Goal: Task Accomplishment & Management: Manage account settings

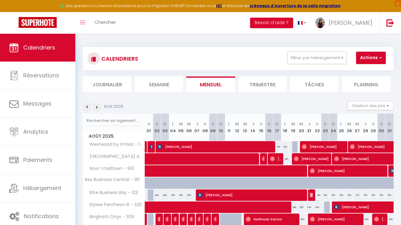
select select "0"
select select "40006"
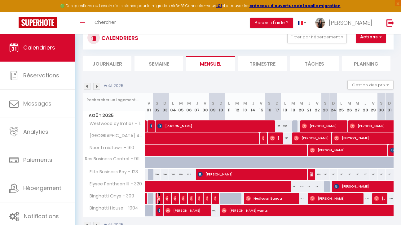
click at [157, 199] on img at bounding box center [159, 198] width 5 height 5
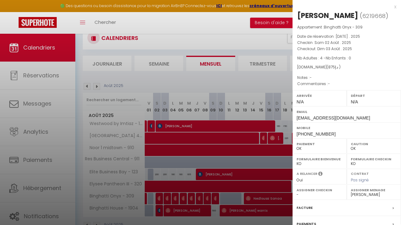
click at [203, 180] on div at bounding box center [200, 112] width 401 height 225
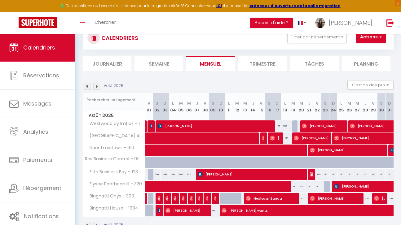
click at [168, 196] on div at bounding box center [168, 199] width 8 height 12
click at [167, 200] on img at bounding box center [167, 198] width 5 height 5
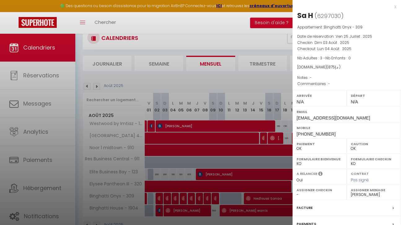
click at [198, 183] on div at bounding box center [200, 112] width 401 height 225
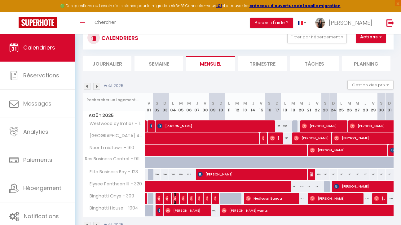
click at [175, 196] on img at bounding box center [175, 198] width 5 height 5
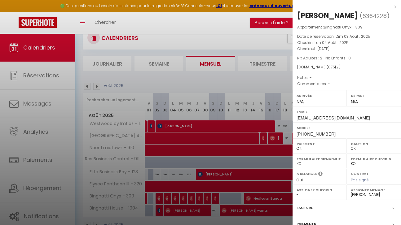
click at [194, 196] on div at bounding box center [200, 112] width 401 height 225
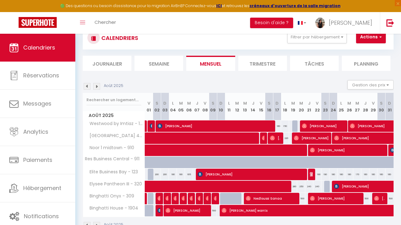
click at [184, 199] on div at bounding box center [184, 199] width 8 height 12
click at [183, 197] on img at bounding box center [183, 198] width 5 height 5
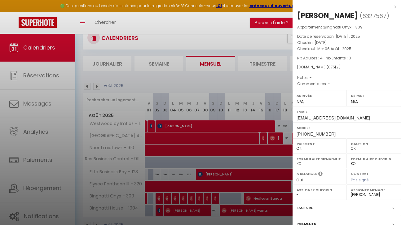
click at [204, 177] on div at bounding box center [200, 112] width 401 height 225
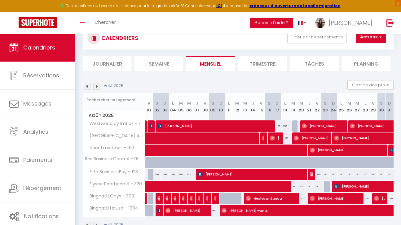
click at [189, 197] on div at bounding box center [192, 199] width 8 height 12
click at [191, 197] on img at bounding box center [192, 198] width 5 height 5
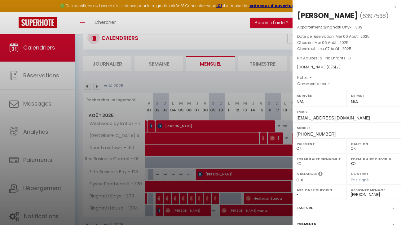
click at [191, 197] on div at bounding box center [200, 112] width 401 height 225
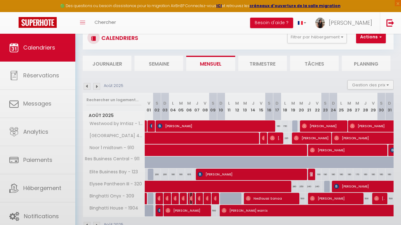
click at [191, 197] on img at bounding box center [192, 198] width 5 height 5
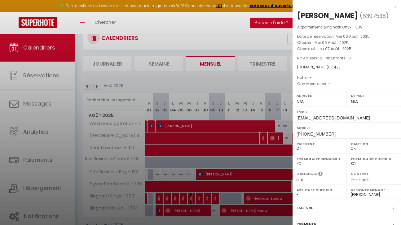
click at [191, 197] on div at bounding box center [200, 112] width 401 height 225
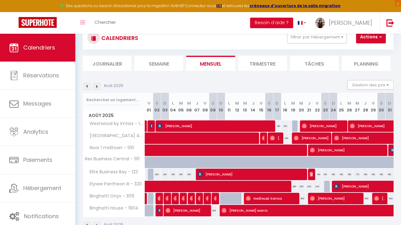
click at [200, 199] on div at bounding box center [200, 199] width 8 height 12
click at [199, 199] on img at bounding box center [200, 198] width 5 height 5
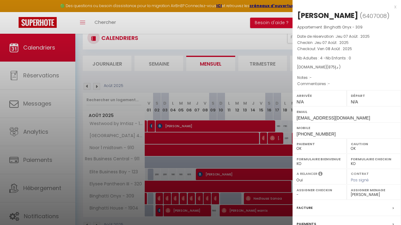
click at [205, 207] on div at bounding box center [200, 112] width 401 height 225
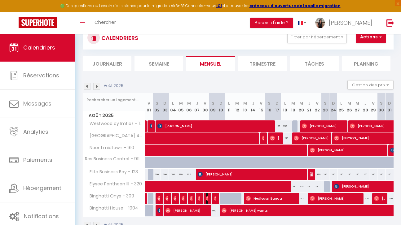
click at [207, 199] on img at bounding box center [208, 198] width 5 height 5
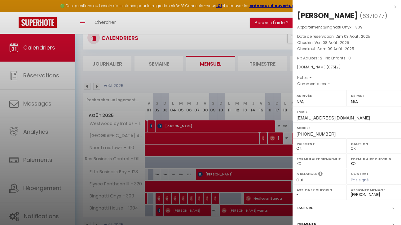
click at [264, 159] on div at bounding box center [200, 112] width 401 height 225
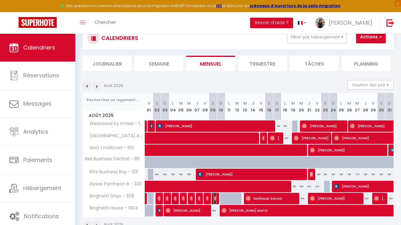
click at [215, 199] on img at bounding box center [216, 198] width 5 height 5
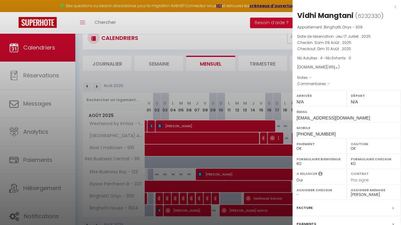
click at [266, 202] on div at bounding box center [200, 112] width 401 height 225
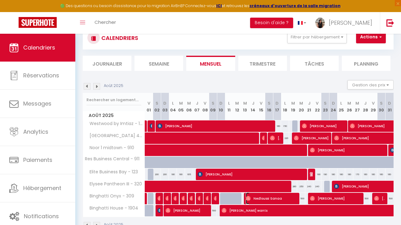
click at [276, 200] on span "Nedloussi Sanaa" at bounding box center [271, 199] width 51 height 12
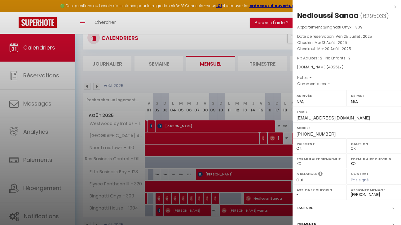
click at [275, 176] on div at bounding box center [200, 112] width 401 height 225
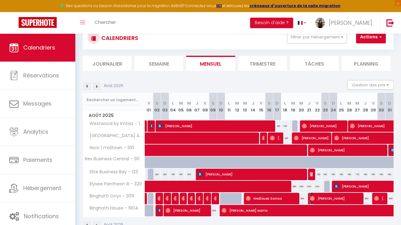
click at [323, 202] on span "[PERSON_NAME]" at bounding box center [335, 199] width 51 height 12
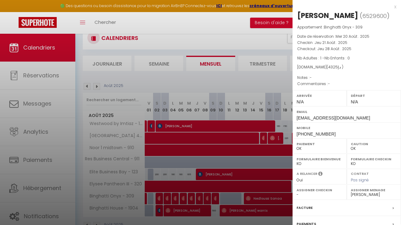
click at [270, 180] on div at bounding box center [200, 112] width 401 height 225
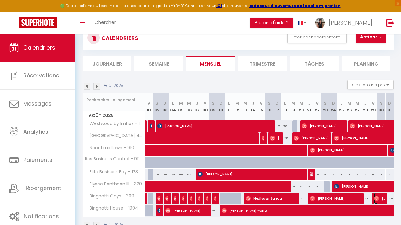
click at [381, 199] on span "[PERSON_NAME]" at bounding box center [379, 199] width 11 height 12
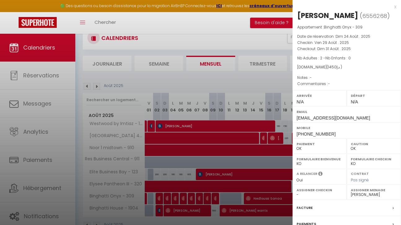
click at [267, 152] on div at bounding box center [200, 112] width 401 height 225
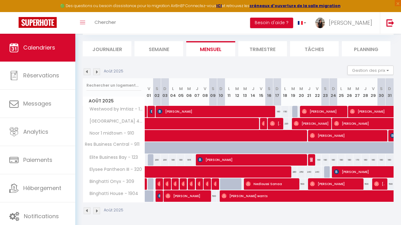
scroll to position [38, 0]
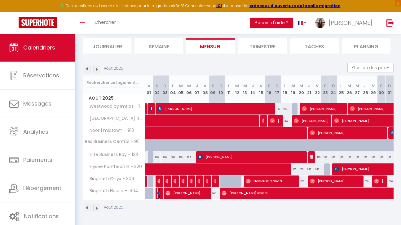
click at [158, 192] on img at bounding box center [159, 193] width 5 height 5
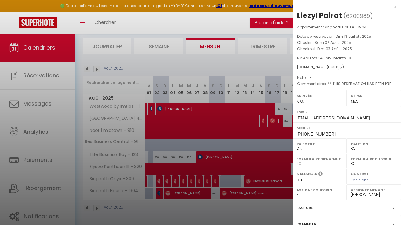
click at [234, 52] on div at bounding box center [200, 112] width 401 height 225
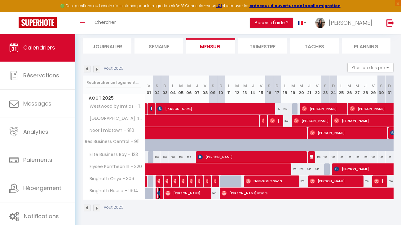
click at [158, 194] on img at bounding box center [159, 193] width 5 height 5
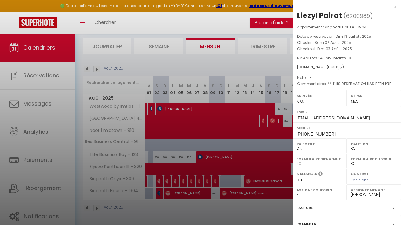
click at [228, 104] on div at bounding box center [200, 112] width 401 height 225
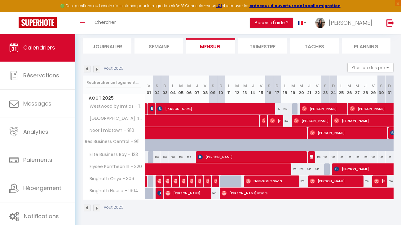
scroll to position [34, 0]
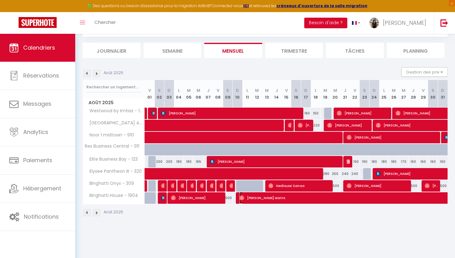
select select "OK"
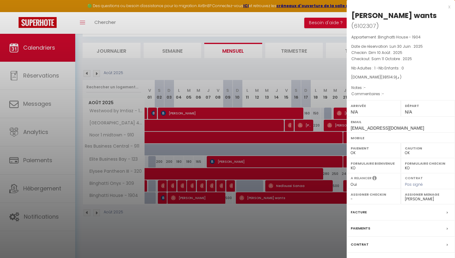
click at [299, 34] on div at bounding box center [227, 129] width 455 height 258
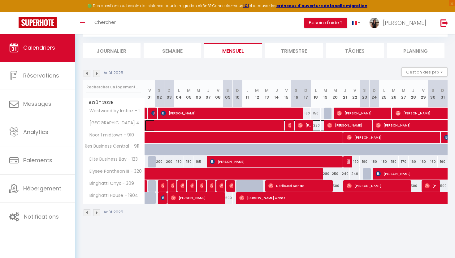
click at [278, 124] on span at bounding box center [250, 126] width 199 height 12
select select
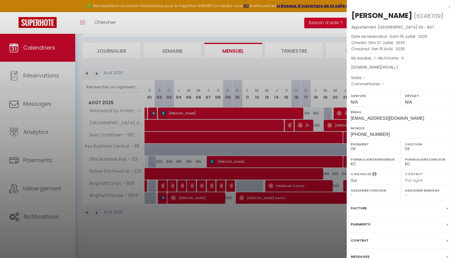
click at [214, 92] on div at bounding box center [227, 129] width 455 height 258
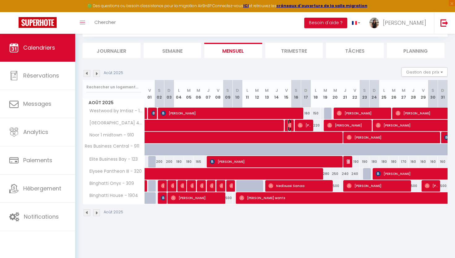
click at [290, 124] on img at bounding box center [290, 125] width 5 height 5
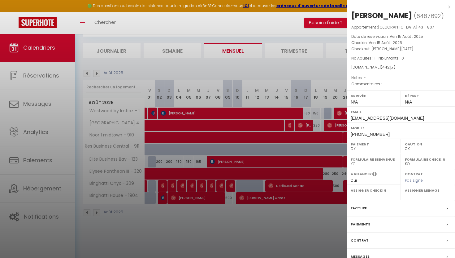
click at [266, 80] on div at bounding box center [227, 129] width 455 height 258
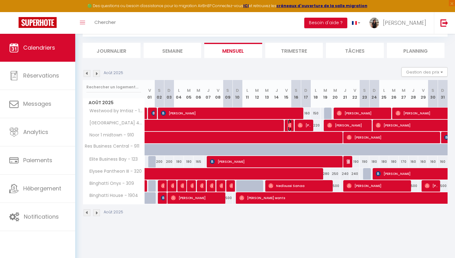
click at [289, 125] on img at bounding box center [290, 125] width 5 height 5
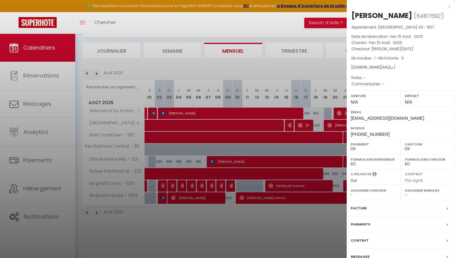
click at [301, 75] on div at bounding box center [227, 129] width 455 height 258
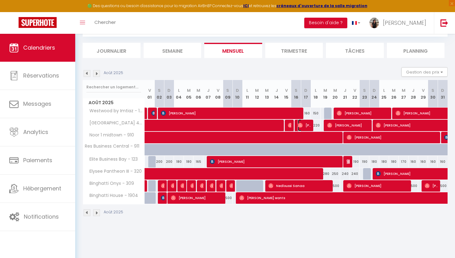
click at [302, 124] on img at bounding box center [300, 125] width 5 height 5
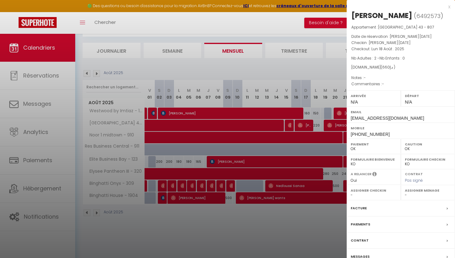
click at [238, 64] on div at bounding box center [227, 129] width 455 height 258
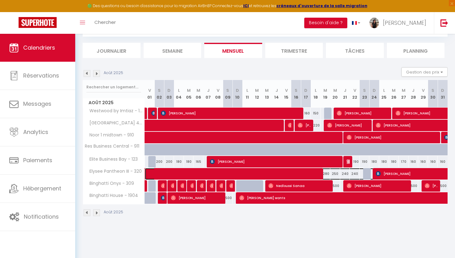
click at [220, 173] on span at bounding box center [279, 174] width 256 height 12
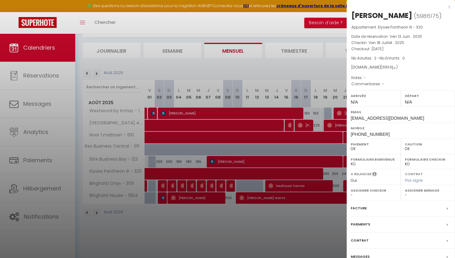
click at [302, 32] on div at bounding box center [227, 129] width 455 height 258
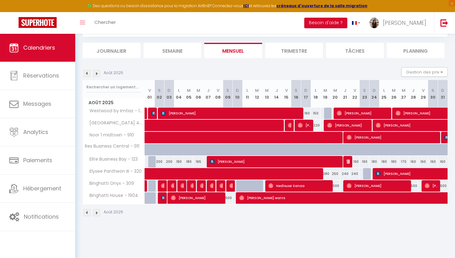
click at [95, 74] on img at bounding box center [96, 73] width 7 height 7
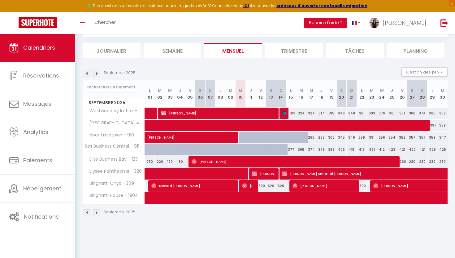
click at [87, 74] on img at bounding box center [87, 73] width 7 height 7
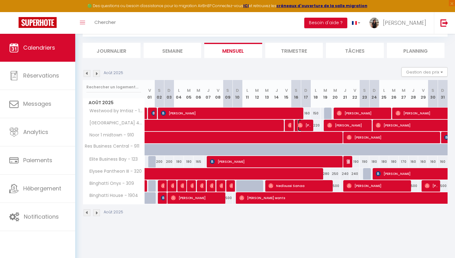
click at [303, 126] on span "[PERSON_NAME]" at bounding box center [304, 125] width 13 height 12
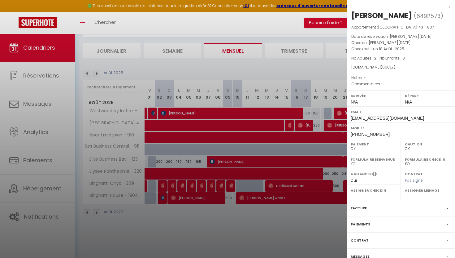
click at [321, 76] on div at bounding box center [227, 129] width 455 height 258
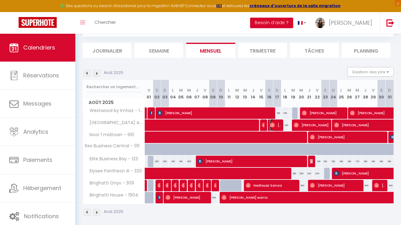
click at [277, 129] on span "[PERSON_NAME]" at bounding box center [275, 125] width 11 height 12
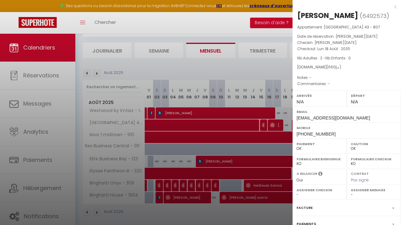
click at [262, 73] on div at bounding box center [200, 112] width 401 height 225
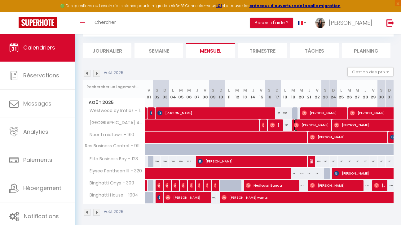
click at [307, 125] on span "[PERSON_NAME]" at bounding box center [311, 125] width 35 height 12
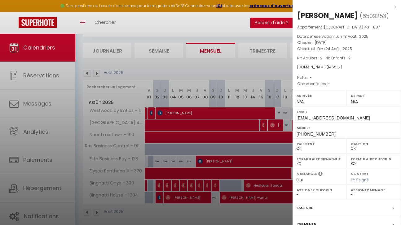
click at [218, 79] on div at bounding box center [200, 112] width 401 height 225
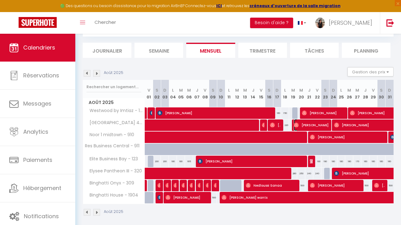
click at [313, 126] on span "[PERSON_NAME]" at bounding box center [311, 125] width 35 height 12
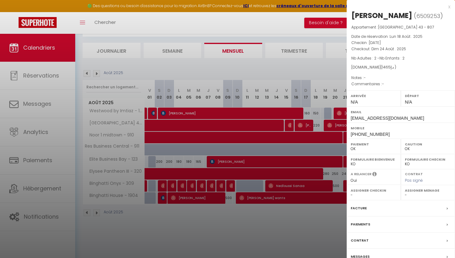
click at [204, 114] on div at bounding box center [227, 129] width 455 height 258
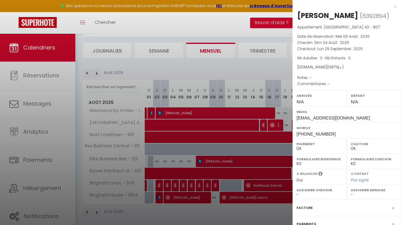
click at [212, 141] on div at bounding box center [200, 112] width 401 height 225
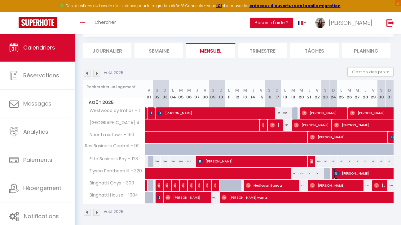
select select "KO"
